Goal: Task Accomplishment & Management: Manage account settings

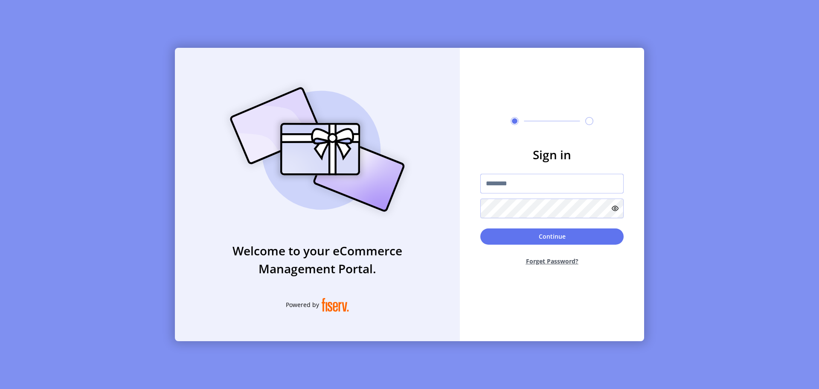
click at [512, 185] on input "text" at bounding box center [551, 184] width 143 height 20
type input "**********"
click at [562, 241] on button "Continue" at bounding box center [551, 236] width 143 height 16
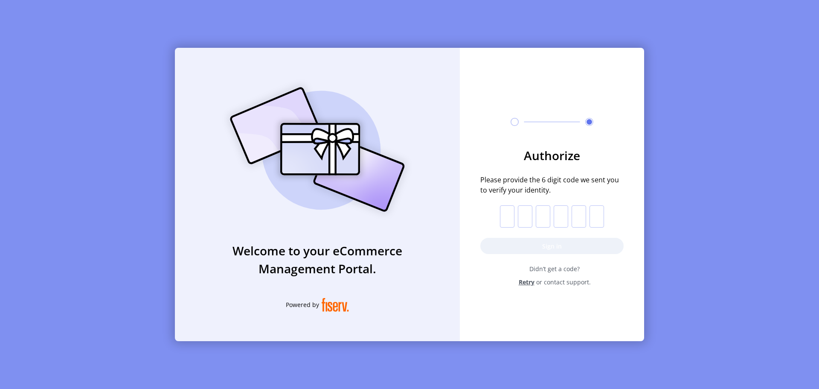
click at [509, 223] on input "text" at bounding box center [507, 216] width 15 height 22
paste input "*"
type input "*"
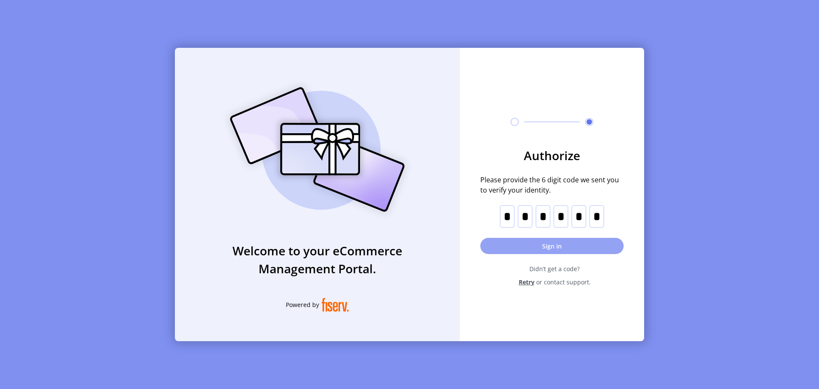
click at [509, 242] on button "Sign in" at bounding box center [551, 246] width 143 height 16
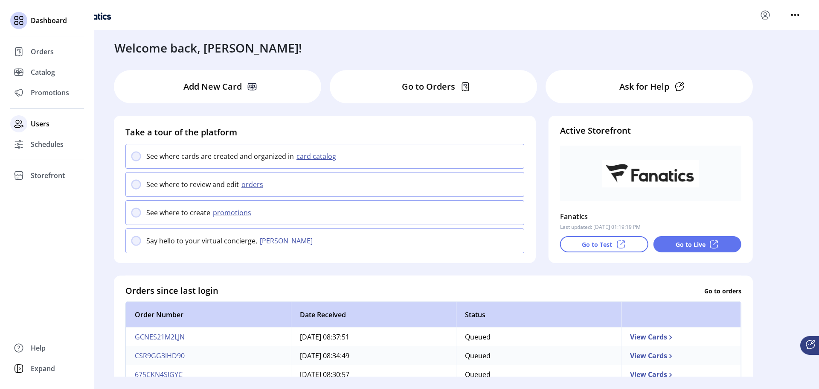
click at [52, 128] on div "Users" at bounding box center [47, 124] width 74 height 20
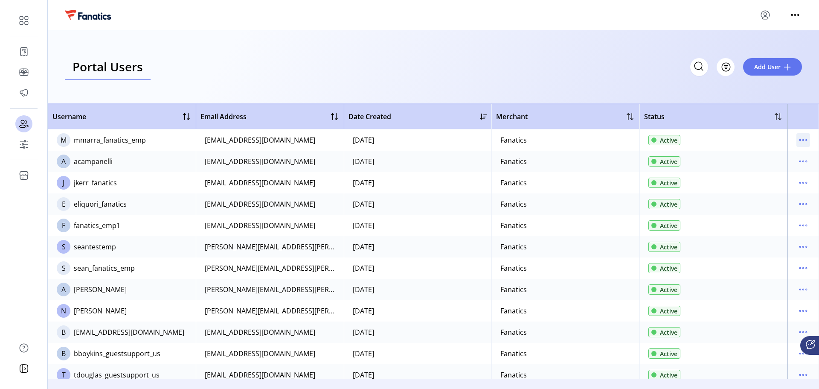
click at [803, 139] on icon "menu" at bounding box center [804, 140] width 14 height 14
click at [780, 184] on span "Reset Password" at bounding box center [763, 183] width 71 height 7
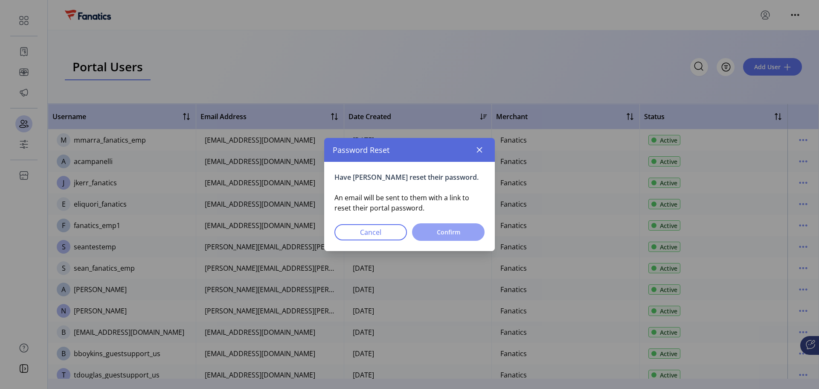
click at [432, 238] on button "Confirm" at bounding box center [448, 231] width 73 height 17
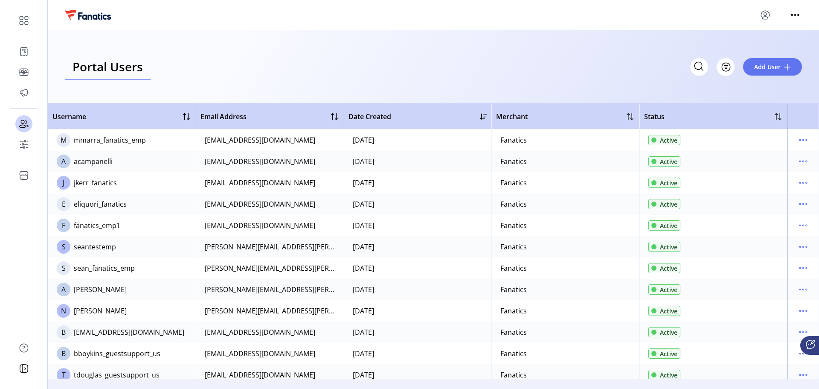
click at [530, 66] on div "Portal Users Storefront Users Filter Add User" at bounding box center [433, 67] width 737 height 26
